Goal: Task Accomplishment & Management: Manage account settings

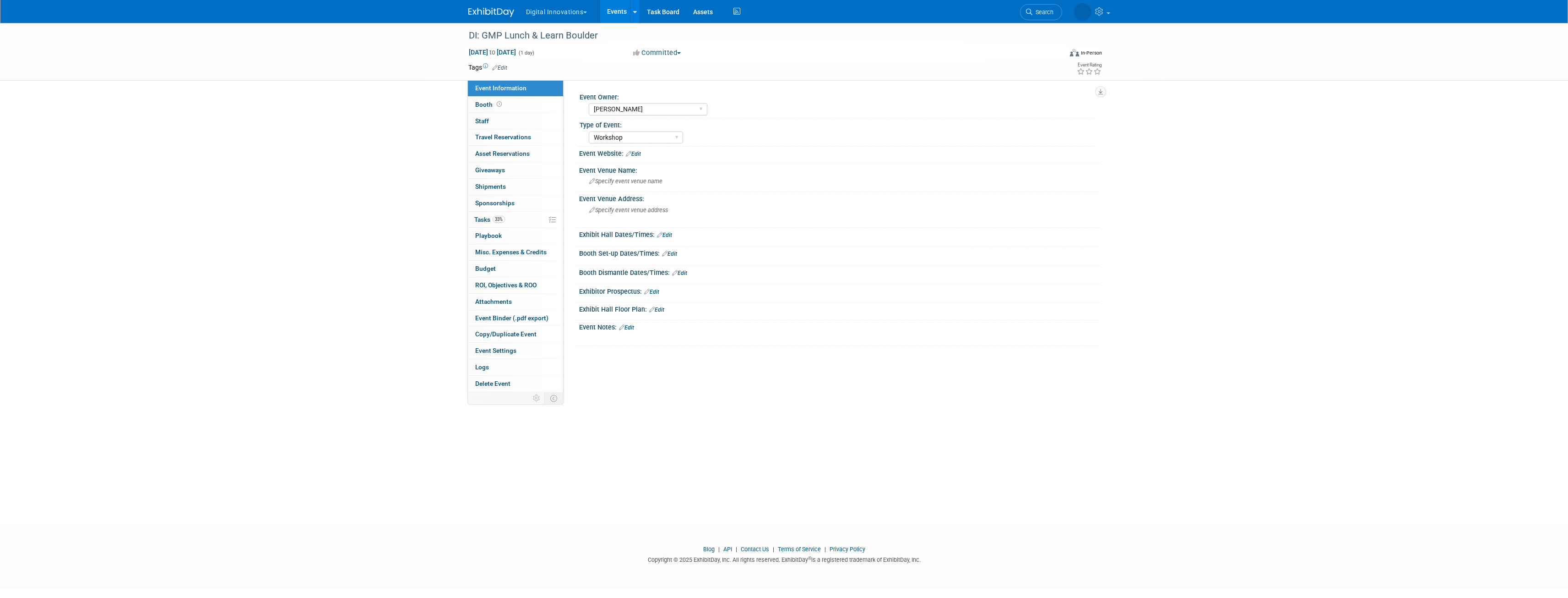
select select "[PERSON_NAME]"
select select "Workshop"
click at [482, 223] on span "Tasks 33%" at bounding box center [489, 219] width 31 height 7
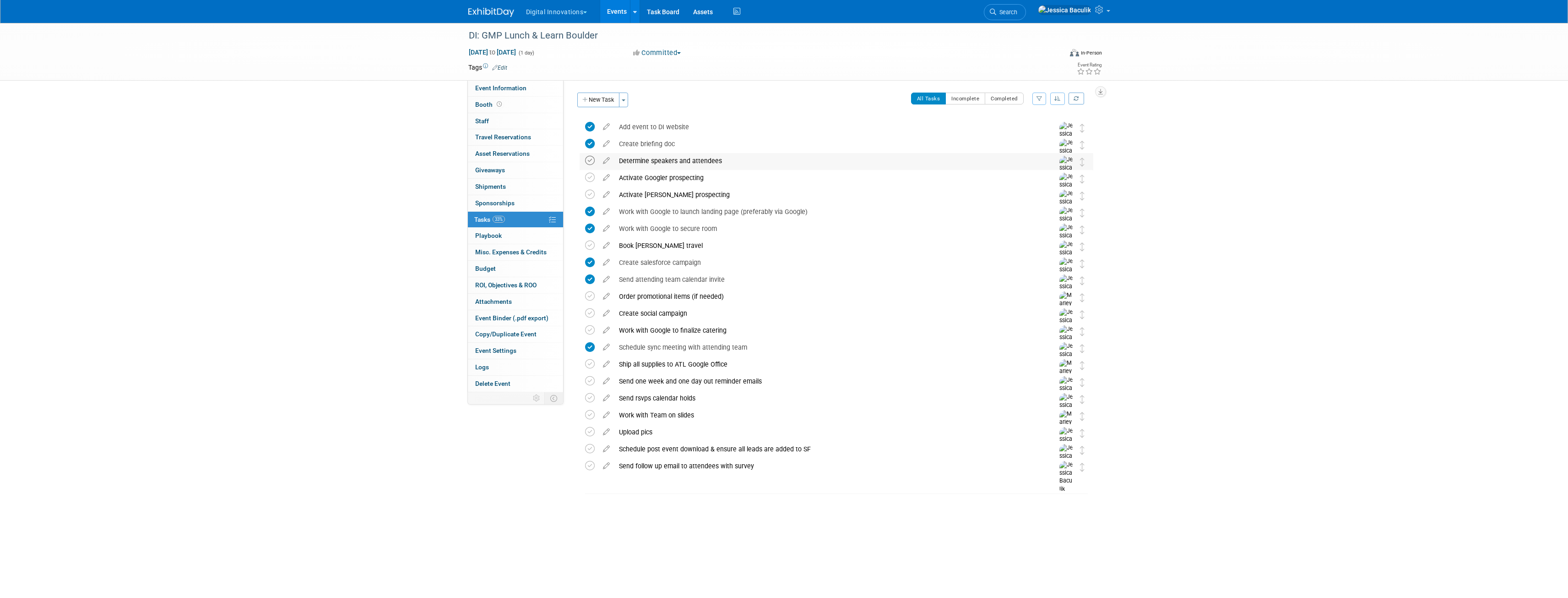
click at [587, 161] on icon at bounding box center [590, 160] width 10 height 10
click at [590, 177] on icon at bounding box center [590, 177] width 10 height 10
click at [589, 195] on icon at bounding box center [590, 194] width 10 height 10
click at [590, 244] on icon at bounding box center [590, 245] width 10 height 10
click at [586, 299] on icon at bounding box center [590, 296] width 10 height 10
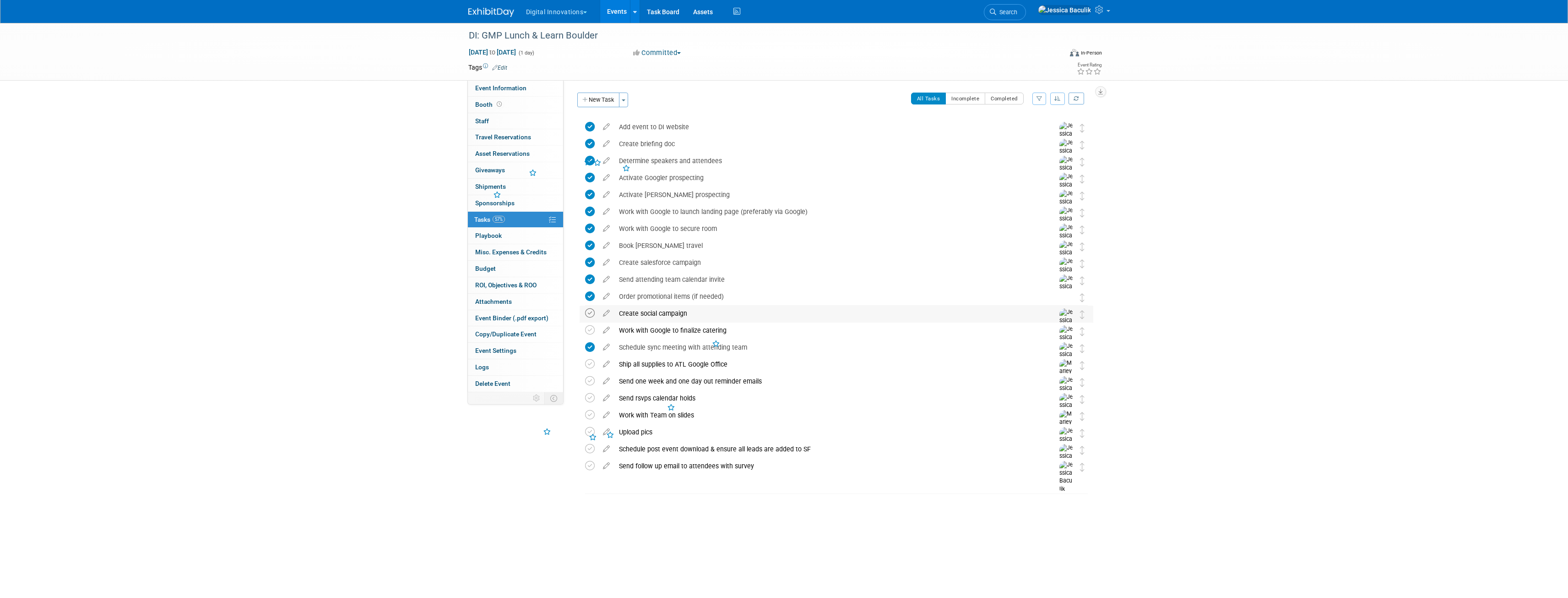
click at [592, 311] on icon at bounding box center [590, 313] width 10 height 10
click at [590, 329] on icon at bounding box center [590, 330] width 10 height 10
click at [606, 363] on icon at bounding box center [606, 362] width 16 height 12
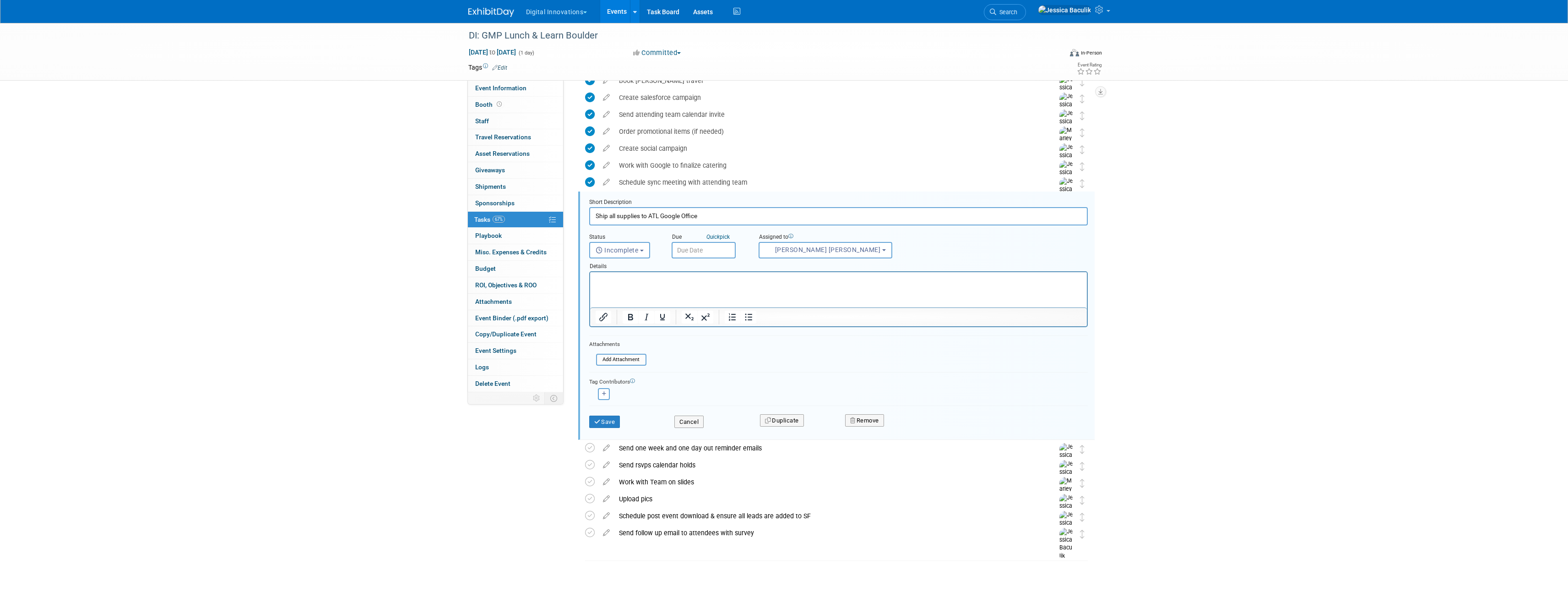
drag, startPoint x: 648, startPoint y: 214, endPoint x: 660, endPoint y: 217, distance: 12.4
click at [660, 217] on input "Ship all supplies to ATL Google Office" at bounding box center [838, 216] width 498 height 18
type input "Ship all supplies to [GEOGRAPHIC_DATA] Google Office"
click at [607, 422] on button "Save" at bounding box center [605, 422] width 31 height 13
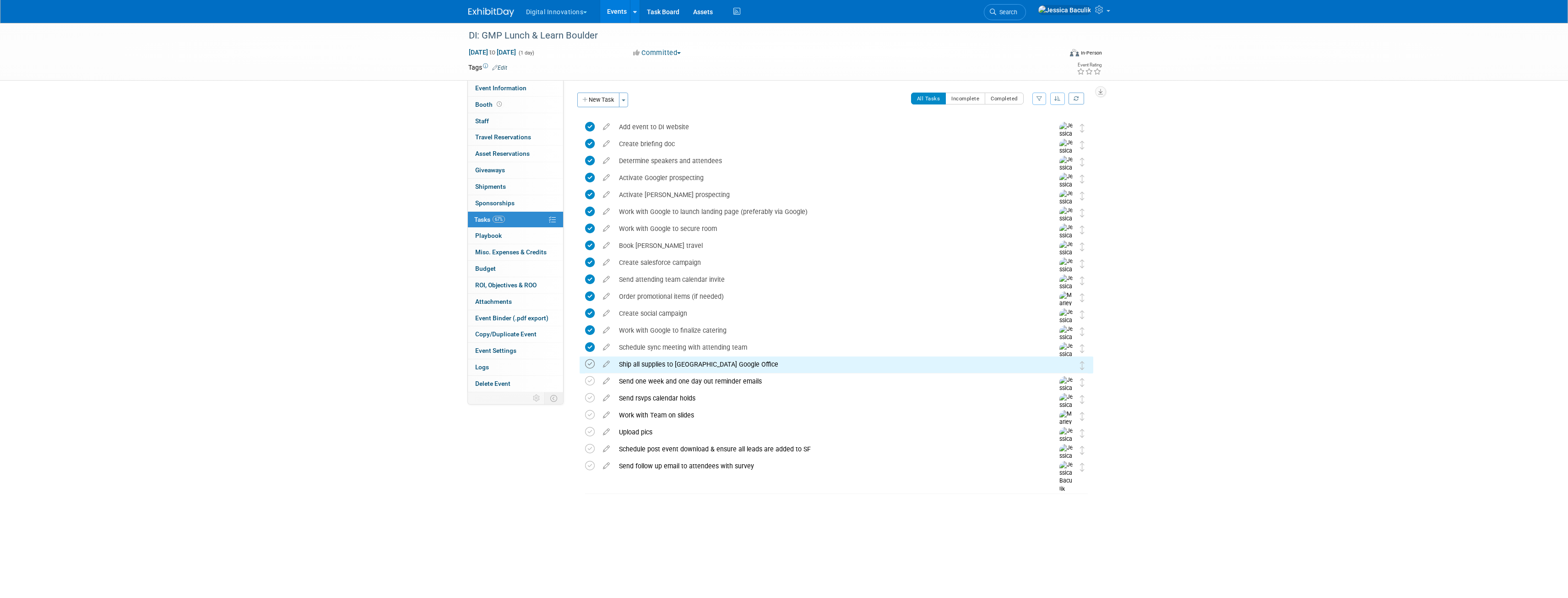
click at [586, 364] on icon at bounding box center [590, 364] width 10 height 10
click at [586, 382] on icon at bounding box center [590, 381] width 10 height 10
click at [590, 399] on icon at bounding box center [590, 398] width 10 height 10
